Goal: Information Seeking & Learning: Learn about a topic

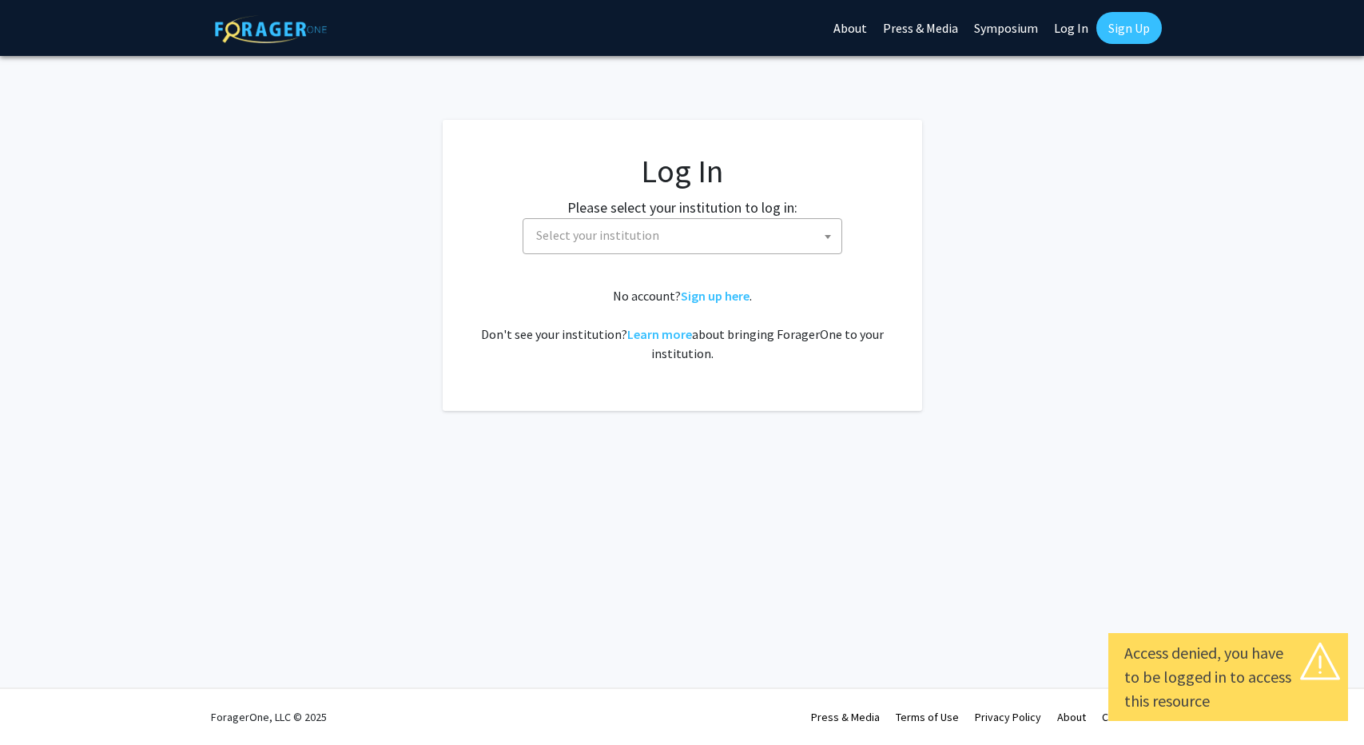
select select
click at [647, 231] on span "Select your institution" at bounding box center [597, 235] width 123 height 16
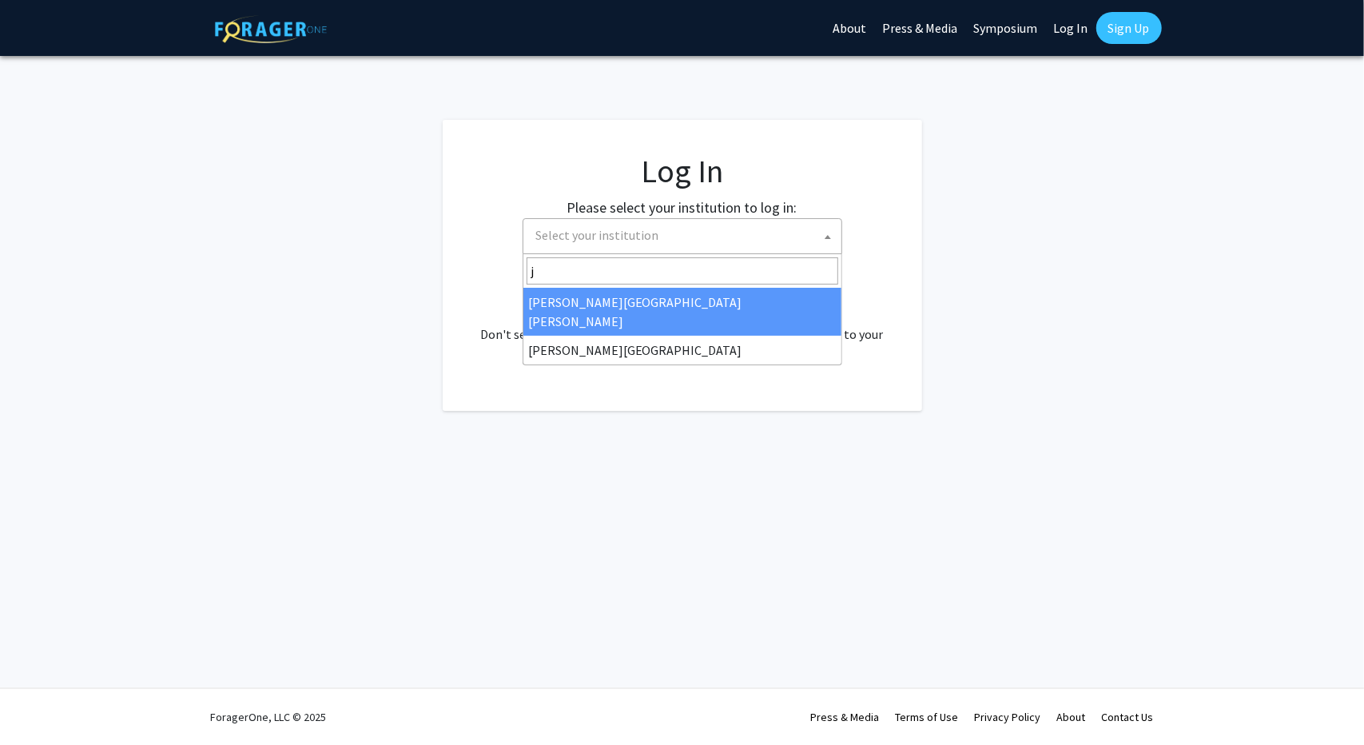
type input "j"
select select "1"
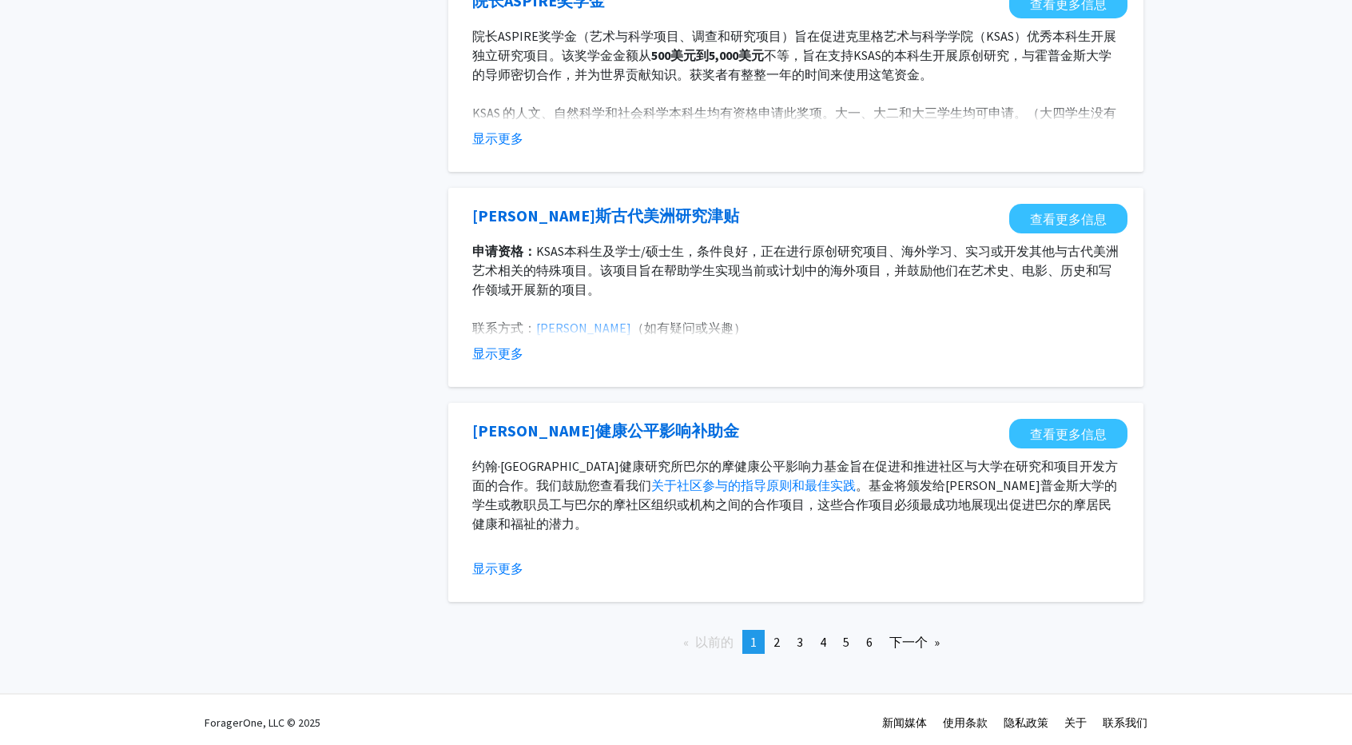
scroll to position [1615, 0]
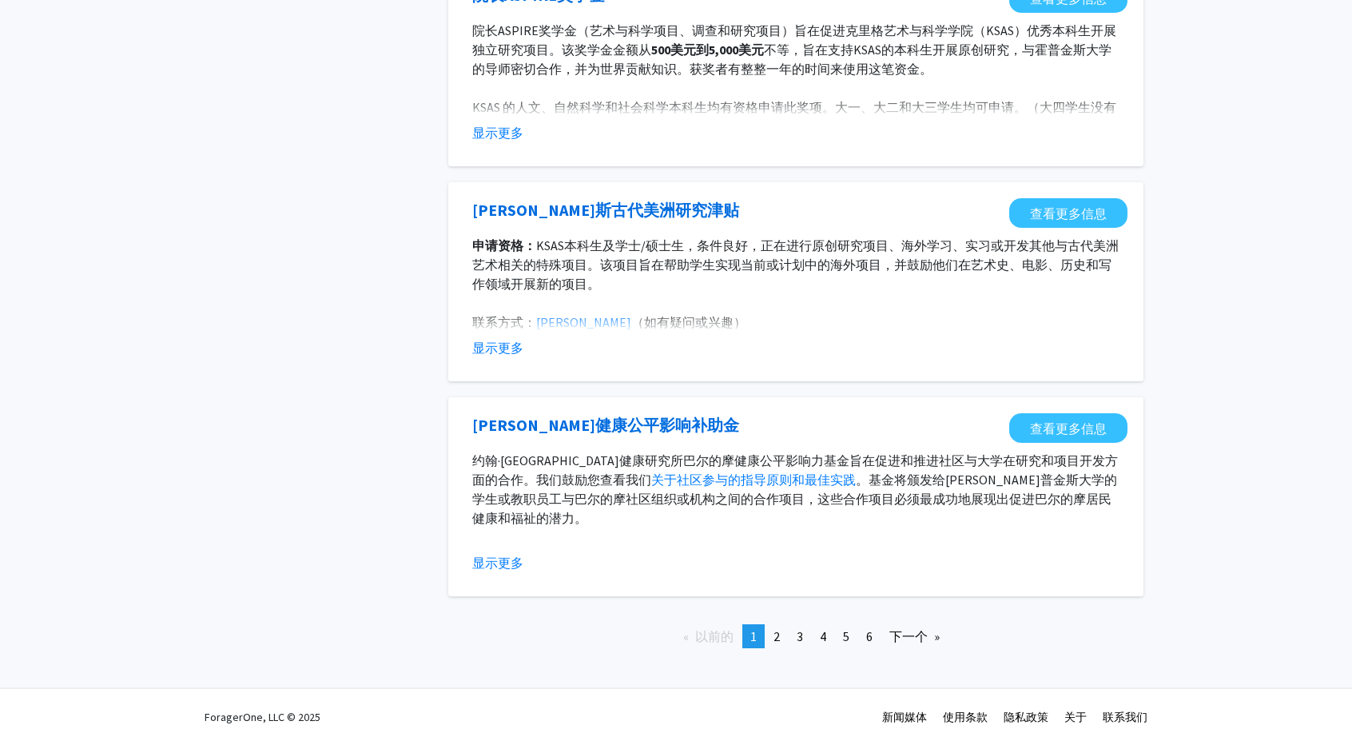
click at [510, 357] on fg-opportunity "[PERSON_NAME]斯古代美洲研究津贴 查看更多信息 申请资格： KSAS 本科生及学士/硕士生， 条件良好， 正在进行原创研究项目、海外学习、实习或开…" at bounding box center [795, 281] width 663 height 167
click at [508, 349] on font "显示更多" at bounding box center [497, 348] width 51 height 16
click at [770, 627] on link "页 2" at bounding box center [776, 636] width 22 height 24
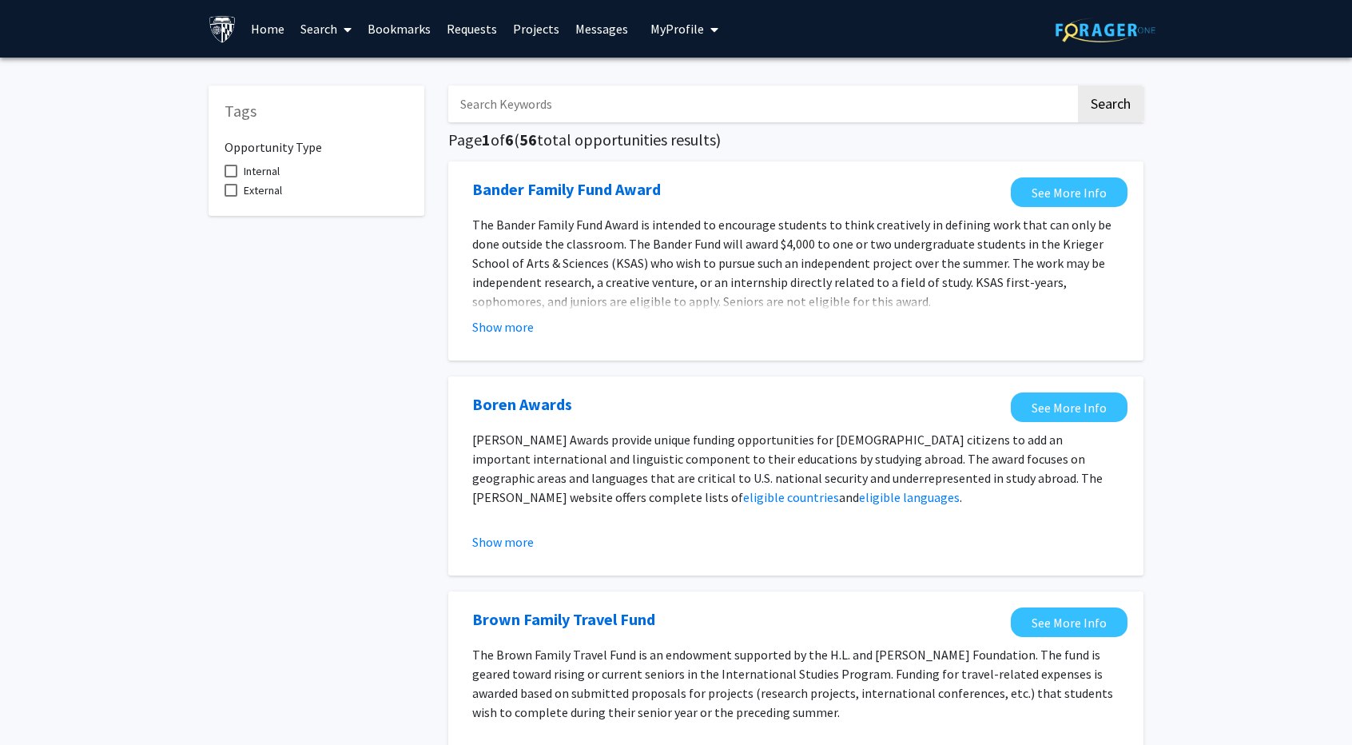
click at [859, 93] on input "Search Keywords" at bounding box center [761, 103] width 627 height 37
type input "[PERSON_NAME]"
click at [1078, 85] on button "Search" at bounding box center [1111, 103] width 66 height 37
